Goal: Task Accomplishment & Management: Complete application form

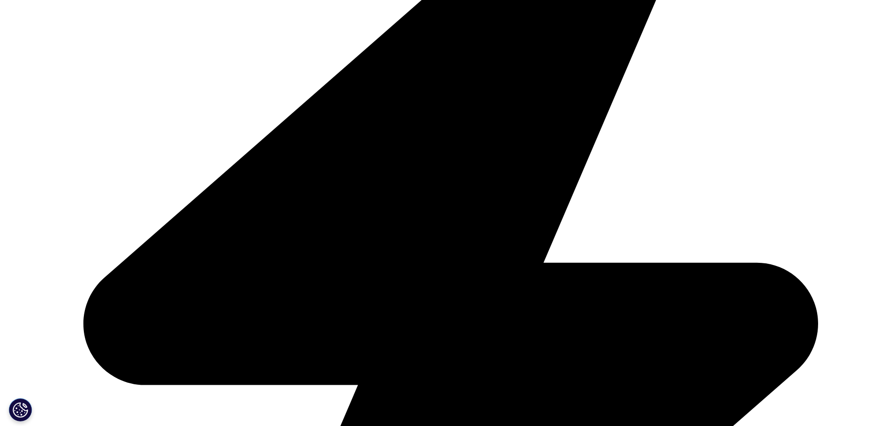
scroll to position [395, 0]
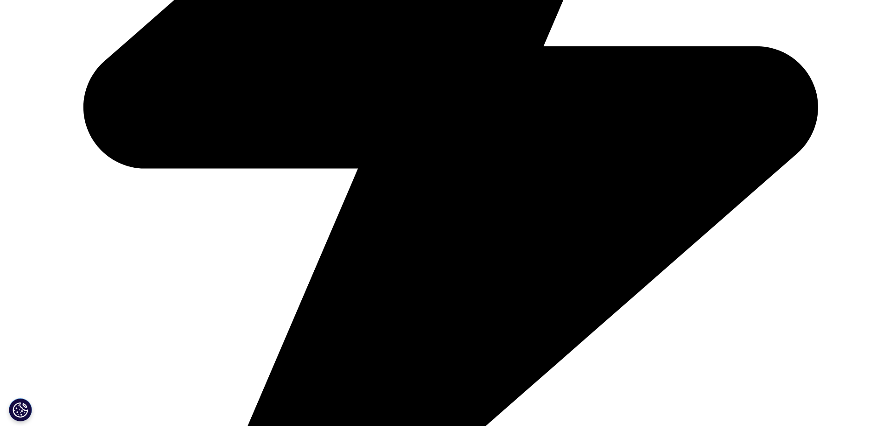
scroll to position [611, 0]
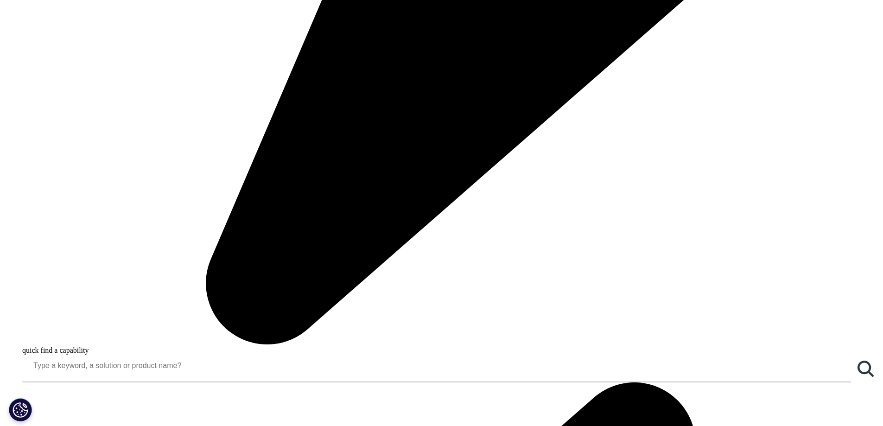
scroll to position [862, 0]
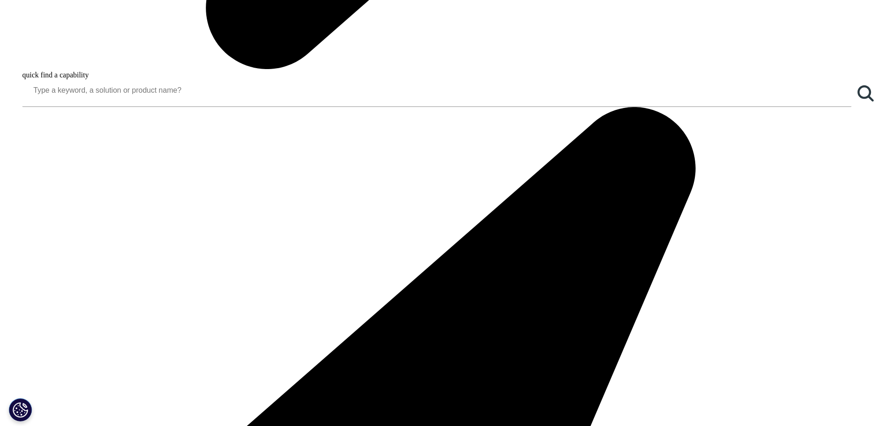
scroll to position [1135, 0]
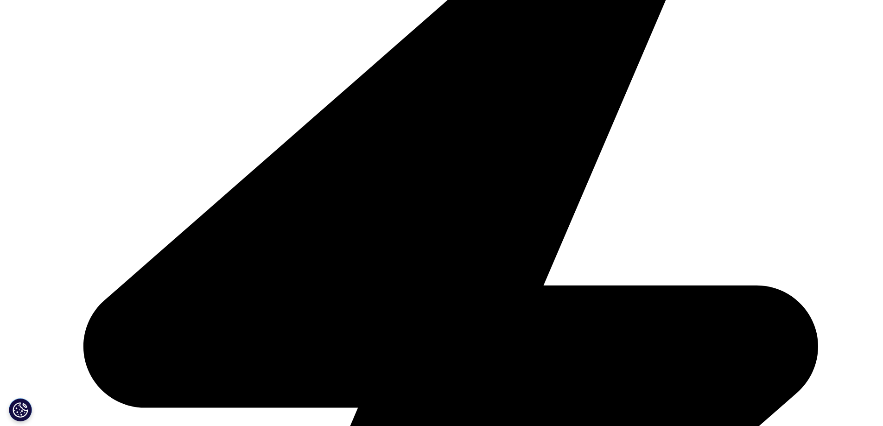
scroll to position [1384, 0]
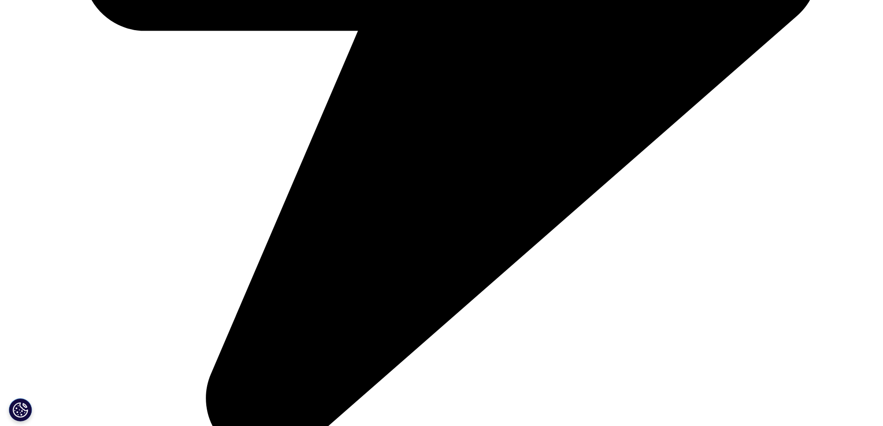
scroll to position [1727, 0]
